Goal: Task Accomplishment & Management: Use online tool/utility

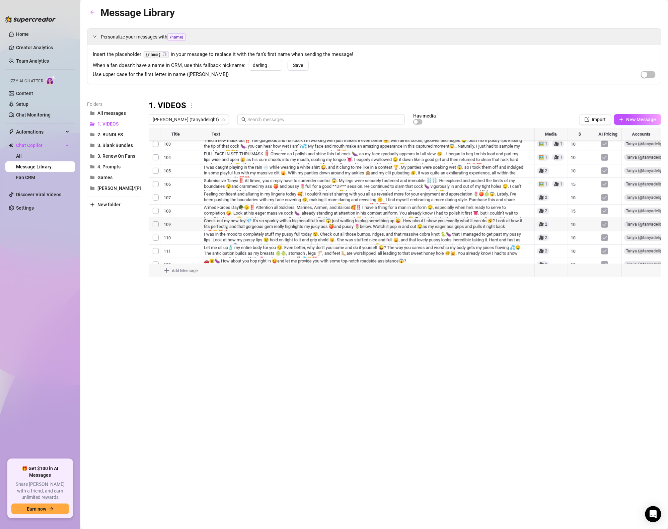
scroll to position [47, 0]
click at [174, 133] on div at bounding box center [405, 202] width 513 height 149
click at [177, 137] on div at bounding box center [405, 202] width 513 height 149
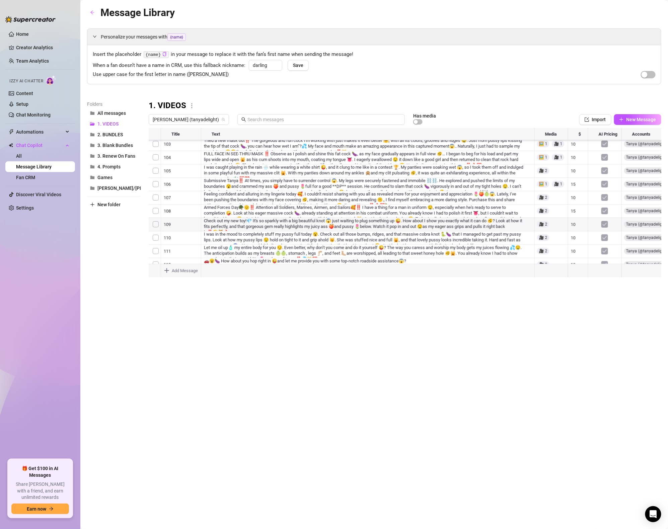
scroll to position [2209, 0]
click at [330, 184] on div at bounding box center [405, 202] width 513 height 149
click at [558, 184] on div at bounding box center [405, 202] width 513 height 149
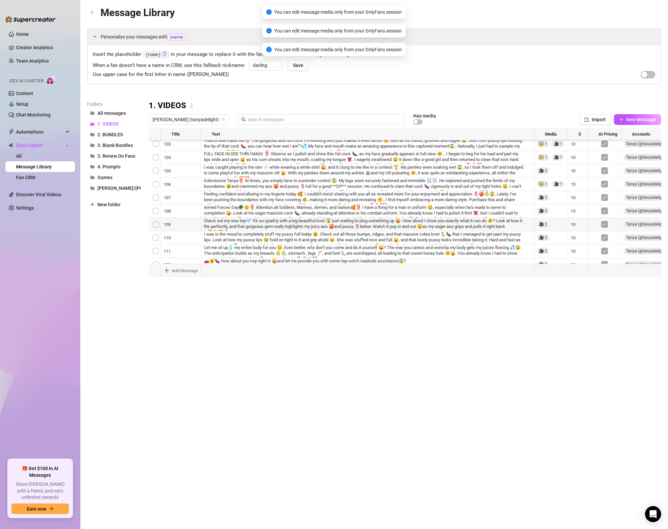
click at [555, 186] on div at bounding box center [405, 202] width 513 height 149
click at [182, 121] on span "[PERSON_NAME] (tanyadelight)" at bounding box center [189, 119] width 72 height 10
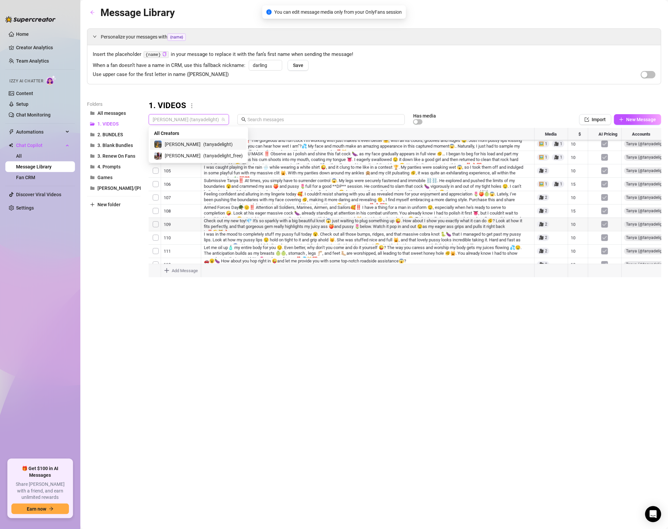
click at [182, 121] on span "[PERSON_NAME] (tanyadelight)" at bounding box center [189, 119] width 72 height 10
click at [289, 95] on div "Personalize your messages with {name} Insert the placeholder {name} in your mes…" at bounding box center [374, 152] width 574 height 249
click at [574, 175] on div at bounding box center [405, 202] width 513 height 149
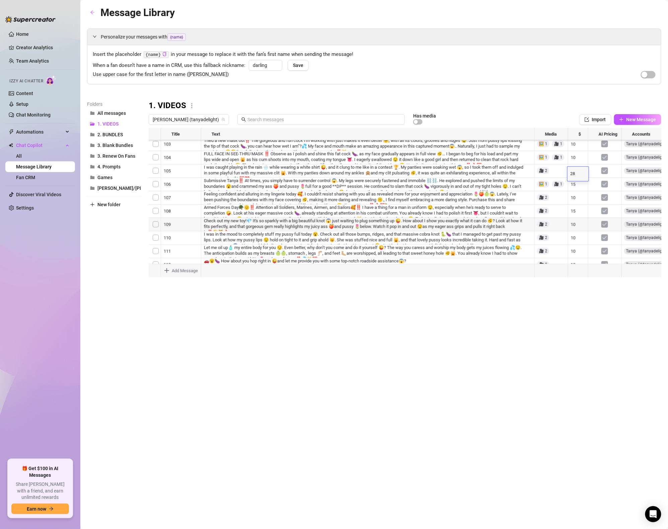
click at [574, 175] on textarea "28" at bounding box center [577, 174] width 15 height 6
type textarea "23"
click at [557, 318] on div "Message Library Personalize your messages with {name} Insert the placeholder {n…" at bounding box center [374, 257] width 574 height 504
click at [578, 185] on div at bounding box center [405, 202] width 513 height 149
click at [578, 171] on div at bounding box center [405, 202] width 513 height 149
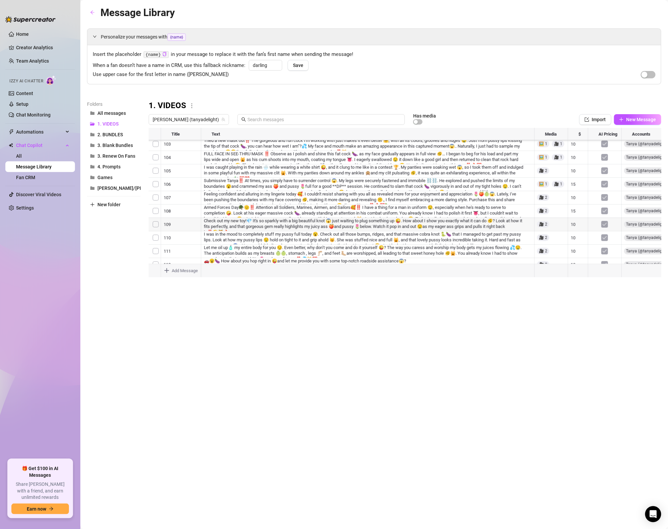
click at [576, 183] on div at bounding box center [405, 202] width 513 height 149
click at [550, 297] on div "Message Library Personalize your messages with {name} Insert the placeholder {n…" at bounding box center [374, 257] width 574 height 504
click at [576, 161] on div at bounding box center [405, 202] width 513 height 149
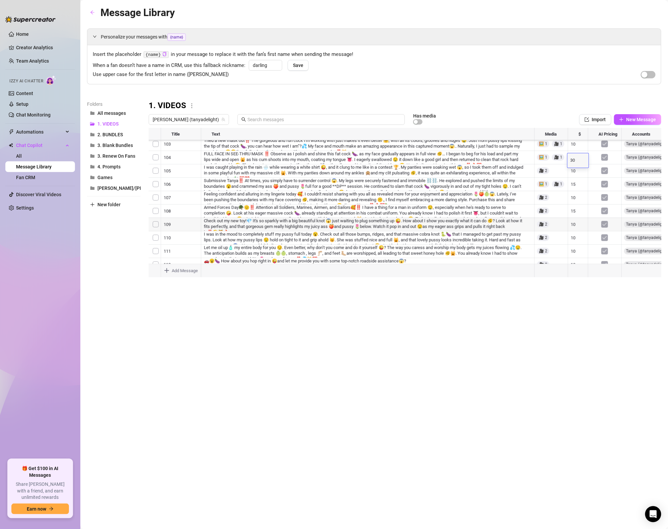
click at [575, 161] on textarea "30" at bounding box center [577, 161] width 15 height 6
type textarea "22"
click at [529, 287] on div "Message Library Personalize your messages with {name} Insert the placeholder {n…" at bounding box center [374, 257] width 574 height 504
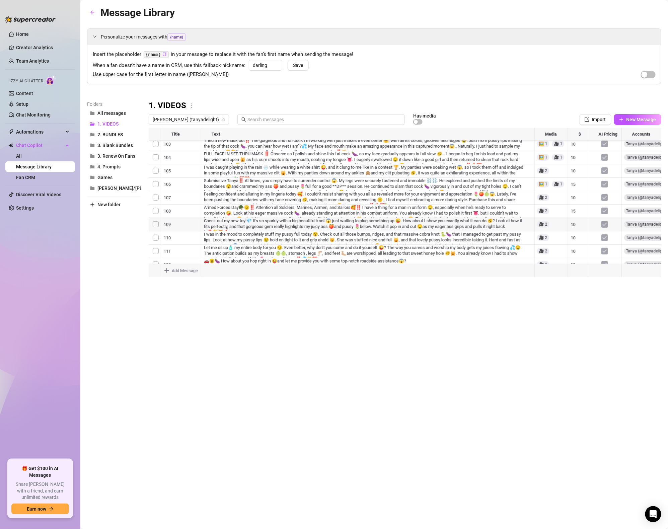
click at [577, 185] on div at bounding box center [405, 202] width 513 height 149
click at [577, 185] on textarea "100" at bounding box center [577, 187] width 15 height 6
type textarea "22"
click at [544, 298] on div "Message Library Personalize your messages with {name} Insert the placeholder {n…" at bounding box center [374, 257] width 574 height 504
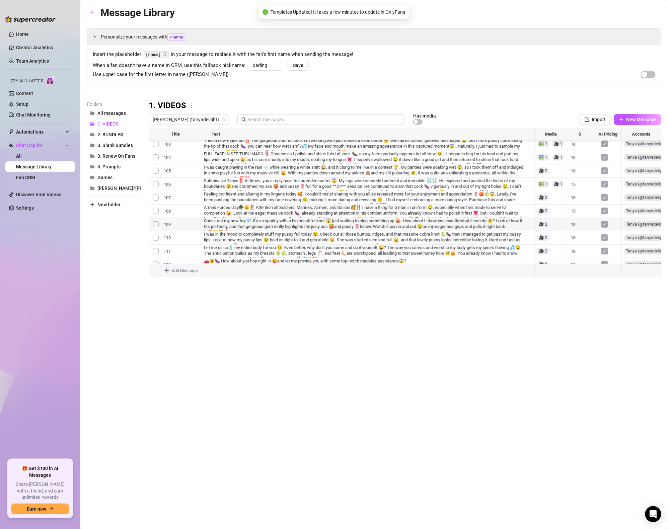
click at [385, 318] on div "Message Library Personalize your messages with {name} Insert the placeholder {n…" at bounding box center [374, 257] width 574 height 504
click at [583, 198] on div at bounding box center [405, 202] width 513 height 149
click at [563, 183] on div at bounding box center [405, 202] width 513 height 149
click at [578, 184] on div at bounding box center [405, 202] width 513 height 149
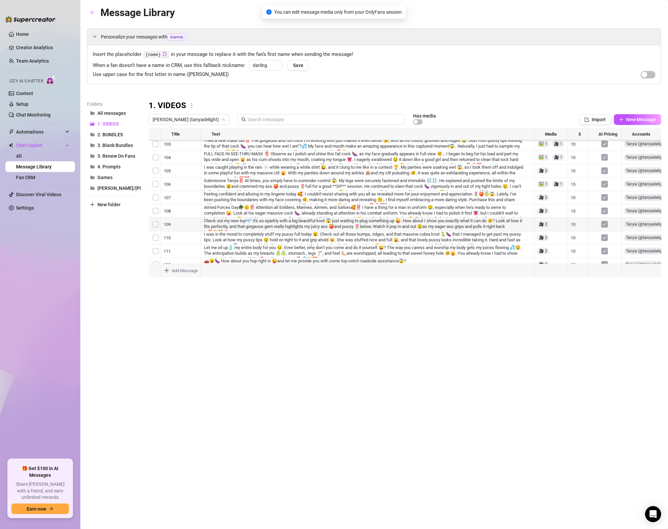
click at [578, 184] on div at bounding box center [405, 202] width 513 height 149
type textarea "28"
click at [560, 301] on div "Message Library Personalize your messages with {name} Insert the placeholder {n…" at bounding box center [374, 257] width 574 height 504
click at [575, 204] on div at bounding box center [405, 202] width 513 height 149
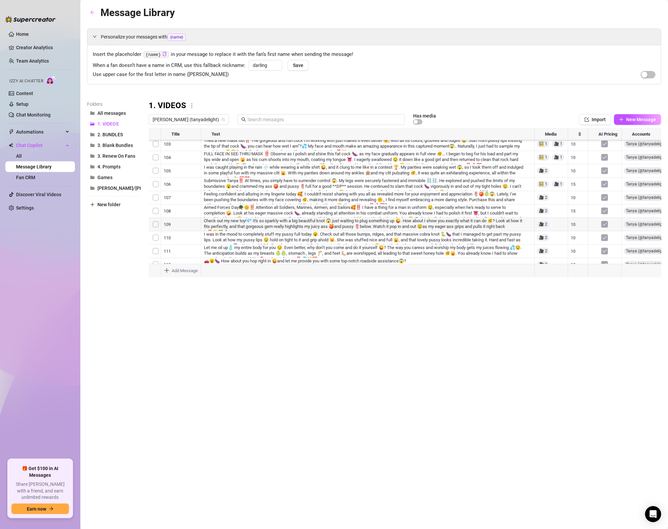
click at [575, 204] on div at bounding box center [405, 202] width 513 height 149
type textarea "14"
drag, startPoint x: 516, startPoint y: 301, endPoint x: 526, endPoint y: 246, distance: 56.1
click at [517, 300] on div "Message Library Personalize your messages with {name} Insert the placeholder {n…" at bounding box center [374, 257] width 574 height 504
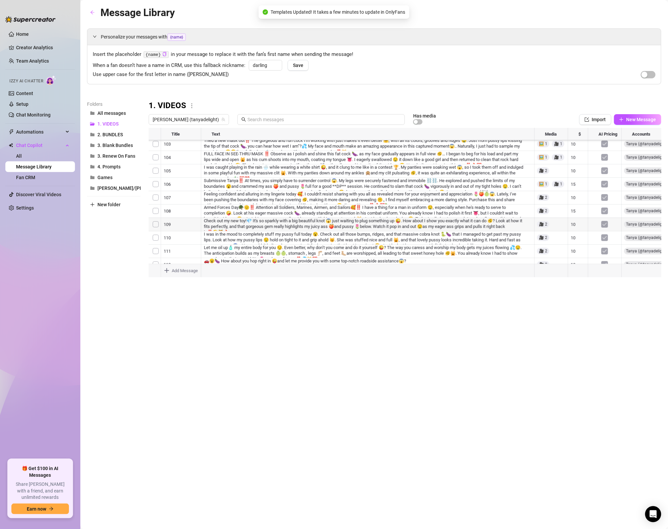
click at [462, 174] on div at bounding box center [405, 202] width 513 height 149
click at [575, 169] on div at bounding box center [405, 202] width 513 height 149
type textarea "30"
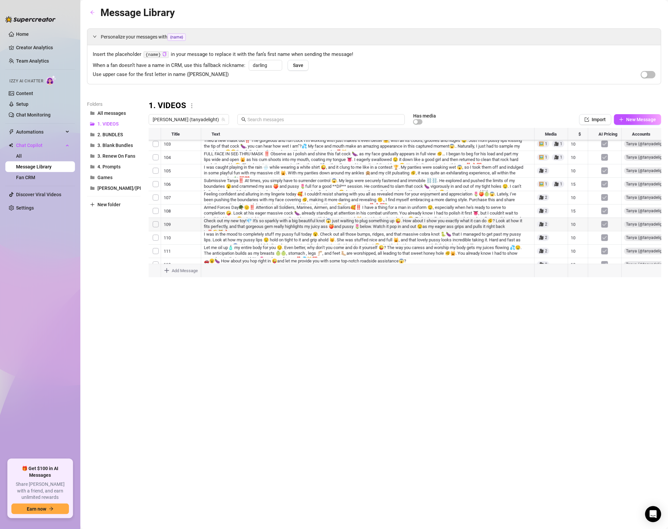
click at [579, 182] on div at bounding box center [405, 202] width 513 height 149
click at [575, 180] on textarea "20" at bounding box center [577, 181] width 15 height 6
type textarea "28"
click at [575, 192] on div at bounding box center [405, 202] width 513 height 149
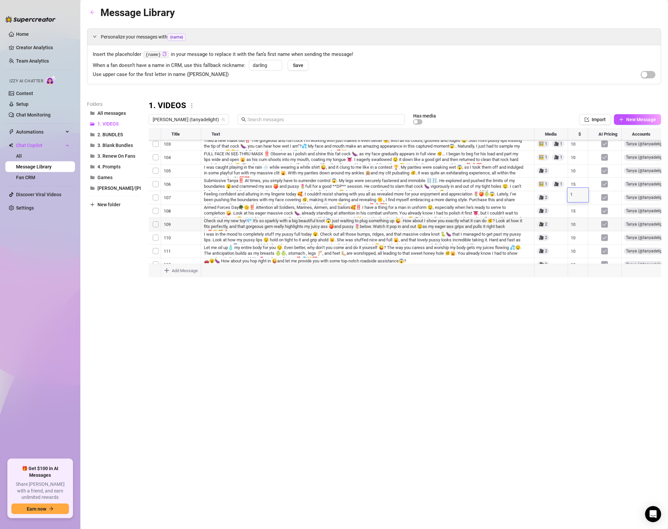
type textarea "14"
click at [578, 209] on div at bounding box center [405, 202] width 513 height 149
click at [580, 187] on div at bounding box center [405, 202] width 513 height 149
click at [583, 206] on div at bounding box center [405, 202] width 513 height 149
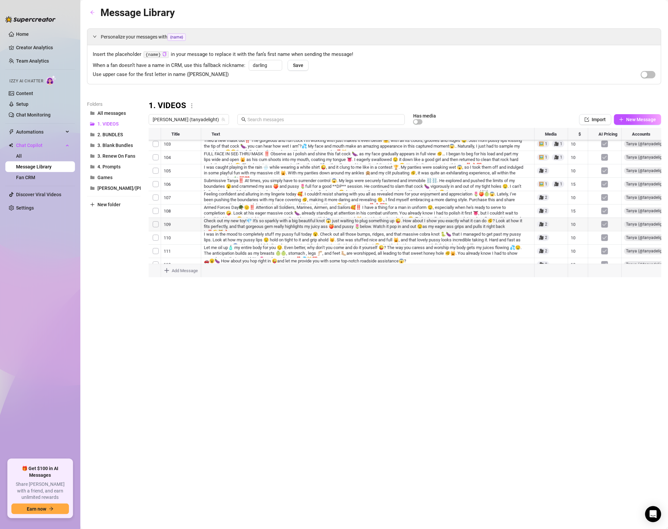
click at [580, 207] on div at bounding box center [405, 202] width 513 height 149
type textarea "16"
click at [574, 340] on div "Message Library Personalize your messages with {name} Insert the placeholder {n…" at bounding box center [374, 257] width 574 height 504
click at [579, 233] on div at bounding box center [405, 202] width 513 height 149
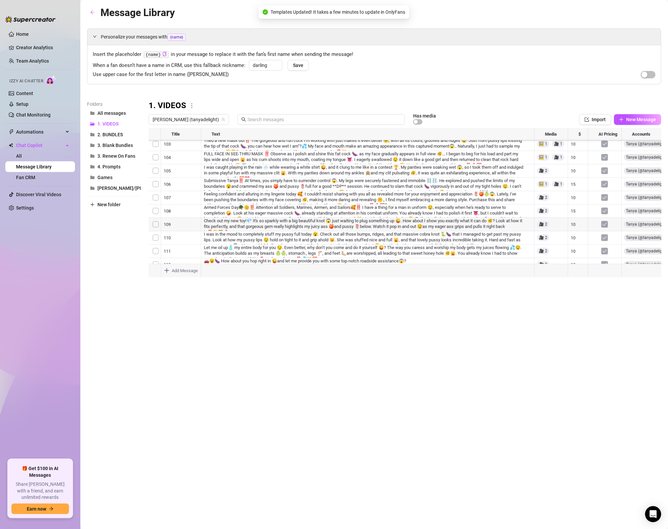
click at [579, 219] on div at bounding box center [405, 202] width 513 height 149
click at [579, 209] on div at bounding box center [405, 202] width 513 height 149
click at [579, 219] on div at bounding box center [405, 202] width 513 height 149
click at [577, 203] on div at bounding box center [405, 202] width 513 height 149
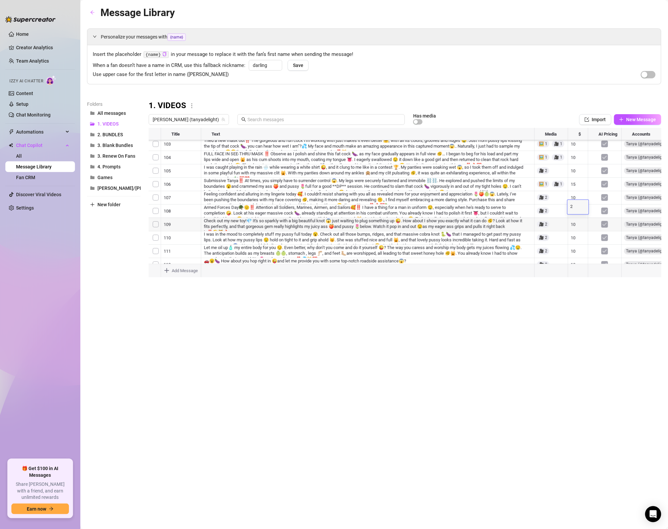
type textarea "26"
click at [574, 192] on div at bounding box center [405, 202] width 513 height 149
type textarea "30"
click at [577, 183] on div at bounding box center [405, 202] width 513 height 149
click at [576, 183] on div at bounding box center [405, 202] width 513 height 149
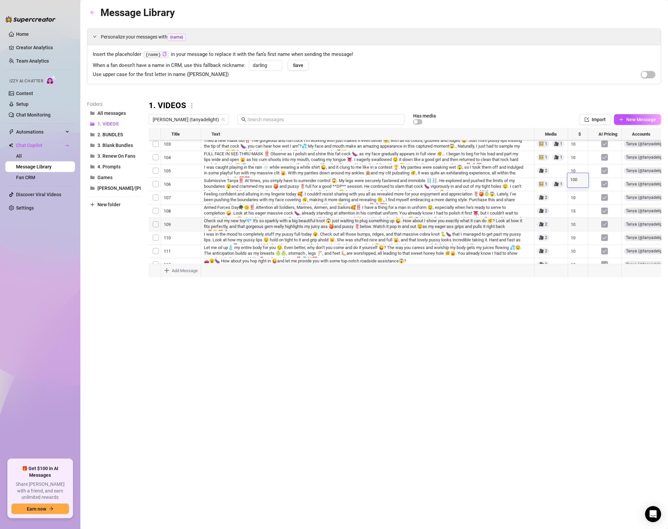
click at [577, 180] on textarea "100" at bounding box center [577, 180] width 15 height 6
type textarea "18"
click at [576, 156] on div at bounding box center [405, 202] width 513 height 149
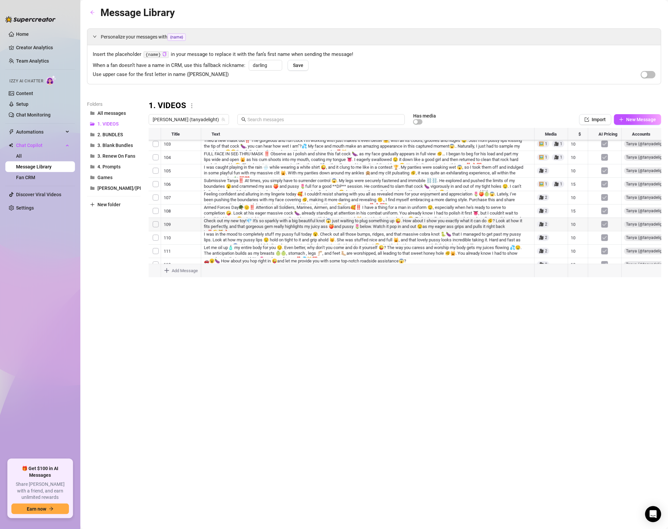
click at [577, 220] on div at bounding box center [405, 202] width 513 height 149
click at [577, 220] on textarea "100" at bounding box center [577, 220] width 15 height 6
type textarea "24"
type textarea "26'"
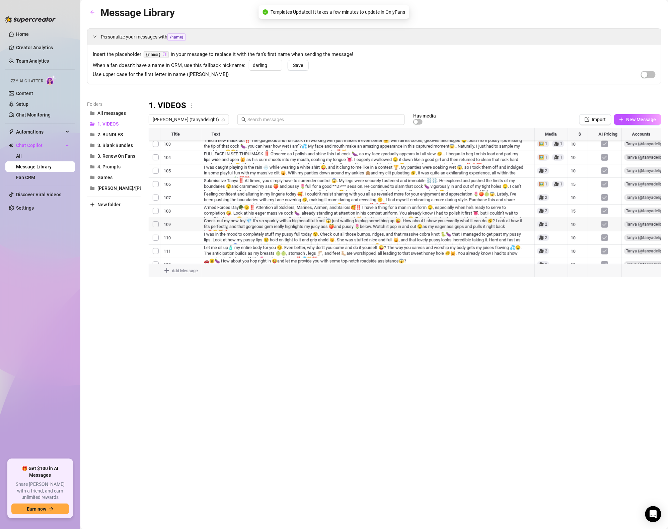
click at [576, 215] on div at bounding box center [405, 202] width 513 height 149
click at [576, 216] on div at bounding box center [405, 202] width 513 height 149
type textarea "26"
click at [588, 325] on div "Message Library Personalize your messages with {name} Insert the placeholder {n…" at bounding box center [374, 257] width 574 height 504
click at [578, 205] on div at bounding box center [405, 202] width 513 height 149
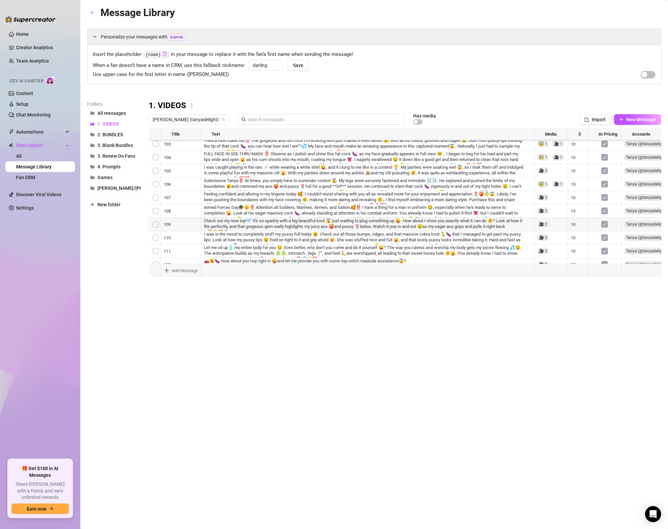
click at [574, 207] on div at bounding box center [405, 202] width 513 height 149
click at [574, 207] on textarea "100" at bounding box center [577, 206] width 15 height 6
type textarea "13"
click at [555, 323] on div "Message Library Personalize your messages with {name} Insert the placeholder {n…" at bounding box center [374, 257] width 574 height 504
click at [582, 190] on div at bounding box center [405, 202] width 513 height 149
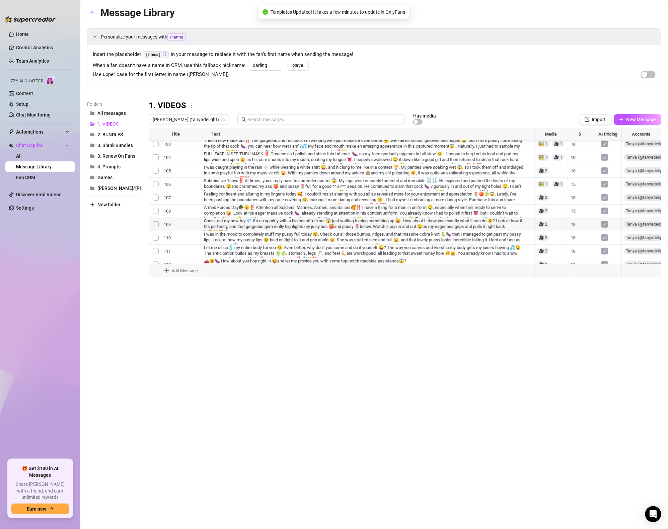
click at [578, 191] on div at bounding box center [405, 202] width 513 height 149
click at [578, 191] on textarea "100" at bounding box center [577, 193] width 15 height 6
type textarea "13"
click at [484, 328] on div "Message Library Personalize your messages with {name} Insert the placeholder {n…" at bounding box center [374, 257] width 574 height 504
click at [579, 178] on div at bounding box center [405, 202] width 513 height 149
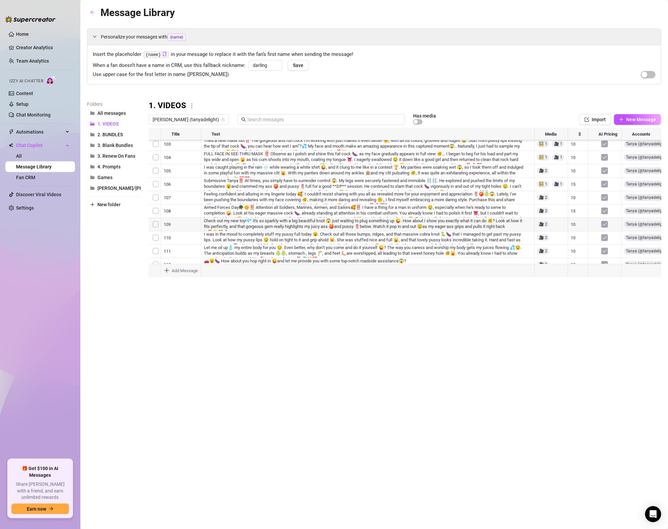
click at [577, 177] on div at bounding box center [405, 202] width 513 height 149
click at [577, 177] on textarea "100" at bounding box center [577, 180] width 15 height 6
type textarea "18"
click at [609, 317] on div "Message Library Personalize your messages with {name} Insert the placeholder {n…" at bounding box center [374, 257] width 574 height 504
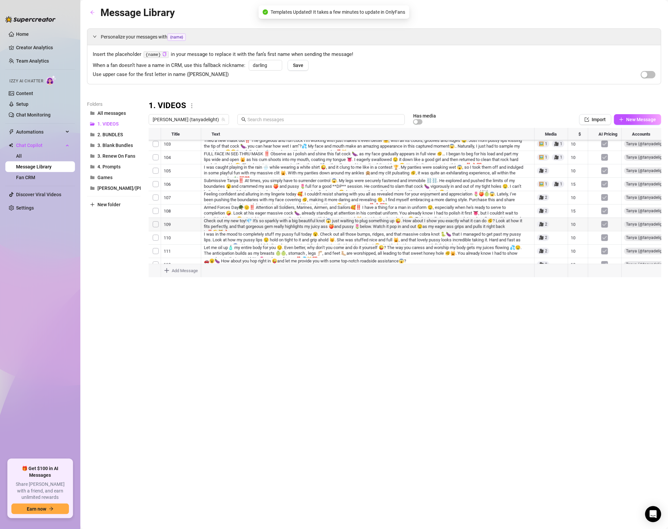
click at [577, 198] on div at bounding box center [405, 202] width 513 height 149
click at [576, 197] on div at bounding box center [405, 202] width 513 height 149
type textarea "22"
drag, startPoint x: 580, startPoint y: 313, endPoint x: 579, endPoint y: 310, distance: 3.7
click at [580, 312] on div "Message Library Personalize your messages with {name} Insert the placeholder {n…" at bounding box center [374, 257] width 574 height 504
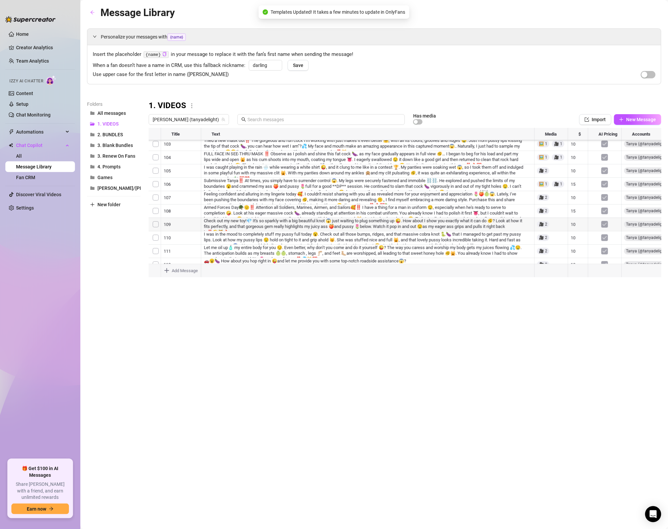
click at [577, 185] on div at bounding box center [405, 202] width 513 height 149
click at [574, 182] on div at bounding box center [405, 202] width 513 height 149
click at [574, 182] on div "100 100" at bounding box center [577, 186] width 15 height 11
type textarea "45"
click at [614, 330] on div "Message Library Personalize your messages with {name} Insert the placeholder {n…" at bounding box center [374, 257] width 574 height 504
